Goal: Obtain resource: Download file/media

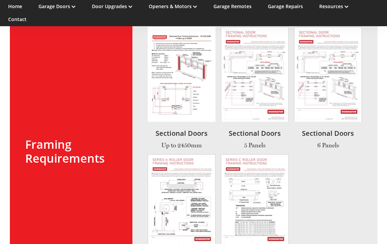
scroll to position [724, 0]
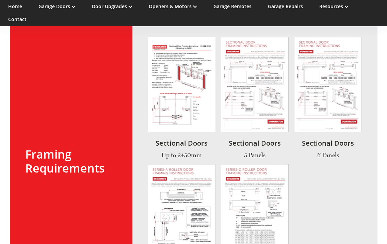
click at [186, 82] on link at bounding box center [182, 98] width 68 height 122
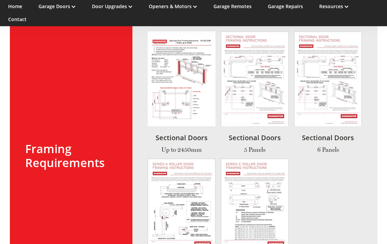
scroll to position [724, 0]
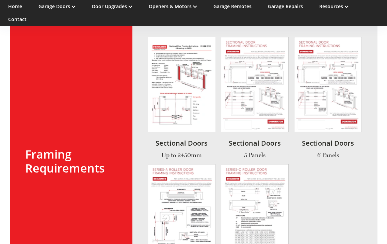
click at [170, 81] on link at bounding box center [182, 98] width 68 height 122
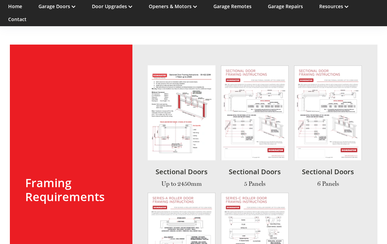
scroll to position [696, 0]
click at [193, 90] on link at bounding box center [182, 126] width 68 height 122
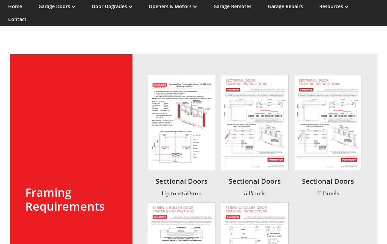
scroll to position [684, 0]
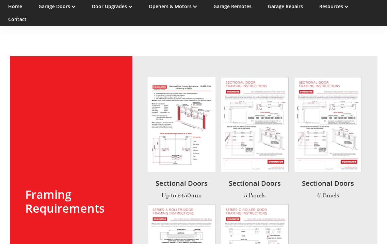
click at [325, 134] on link at bounding box center [328, 138] width 68 height 122
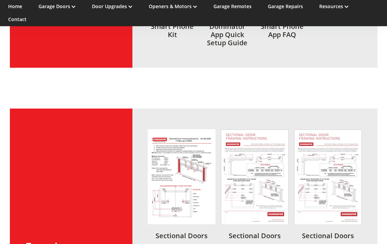
scroll to position [622, 0]
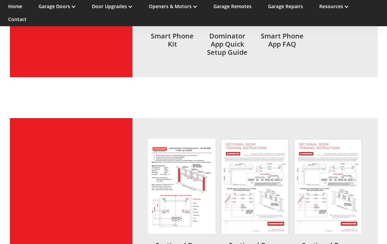
click at [321, 177] on link at bounding box center [328, 200] width 68 height 122
